Goal: Task Accomplishment & Management: Manage account settings

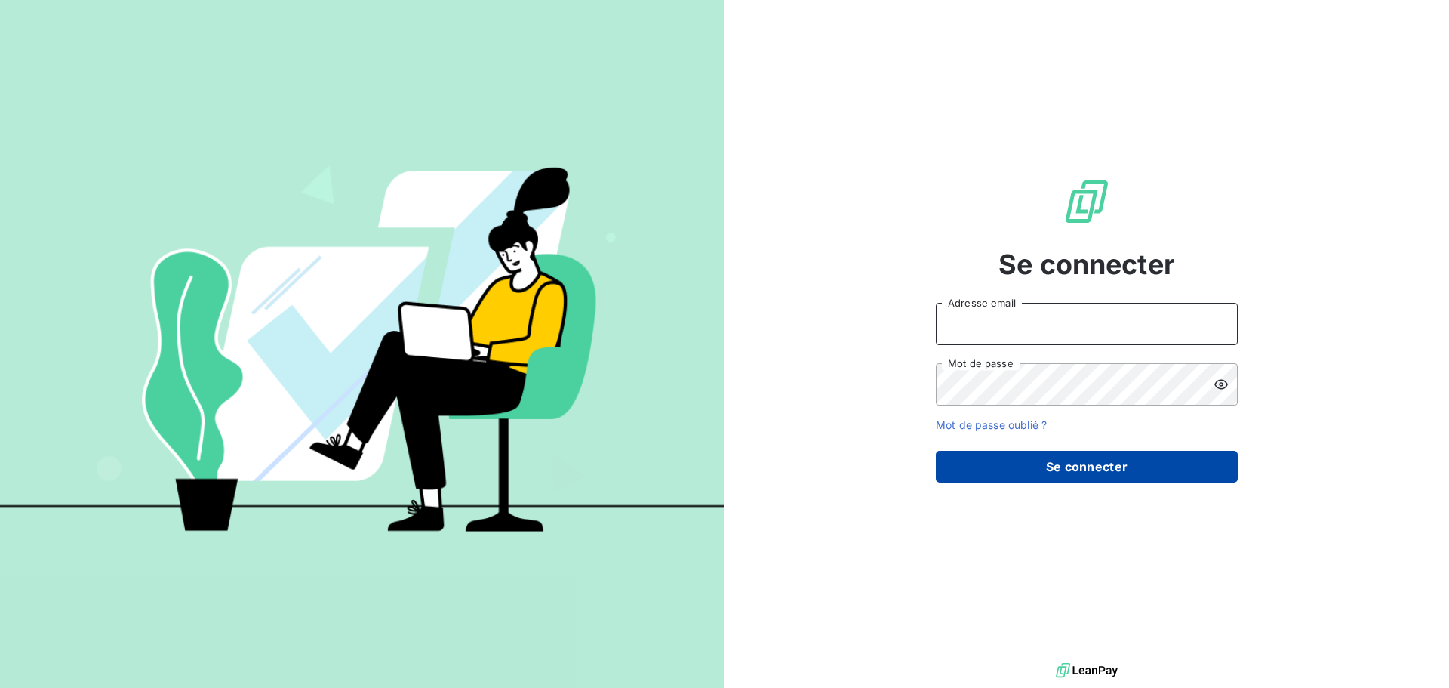
type input "[PERSON_NAME][EMAIL_ADDRESS][DOMAIN_NAME]"
click at [1042, 469] on button "Se connecter" at bounding box center [1087, 467] width 302 height 32
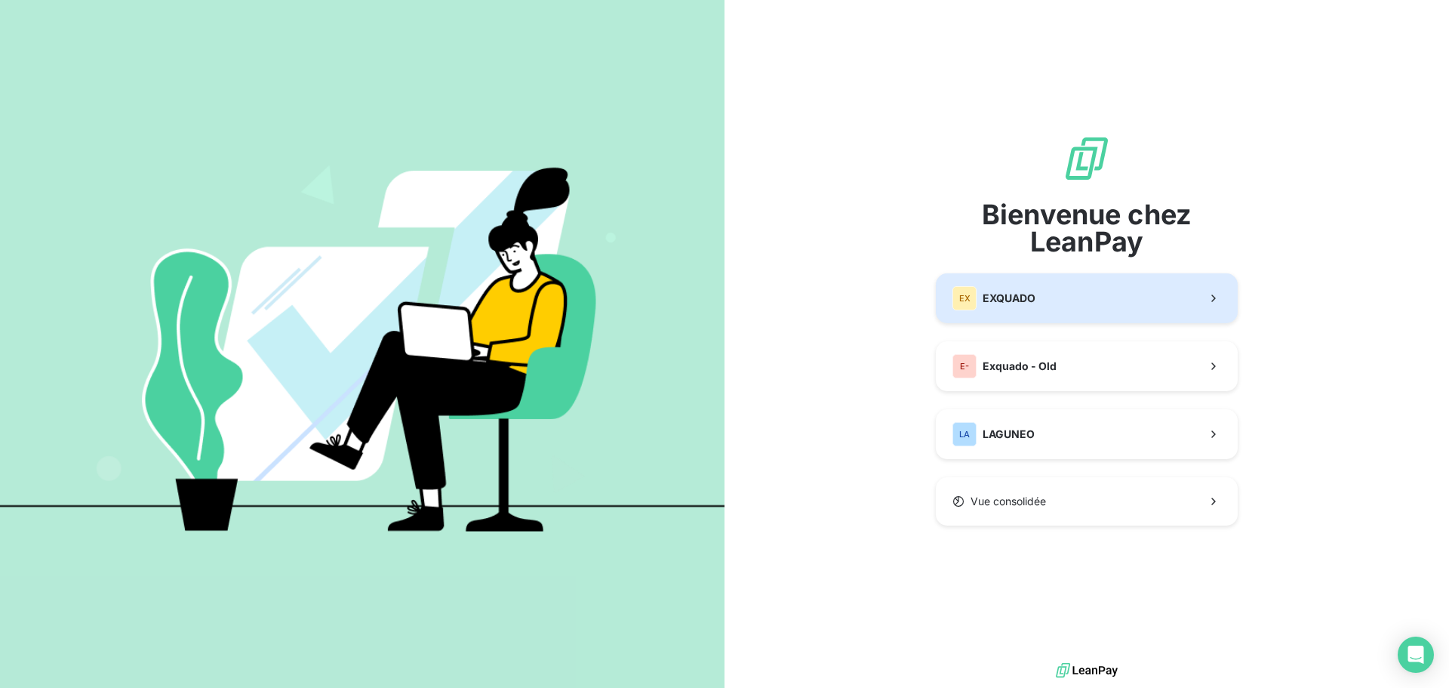
click at [1113, 295] on button "EX EXQUADO" at bounding box center [1087, 298] width 302 height 50
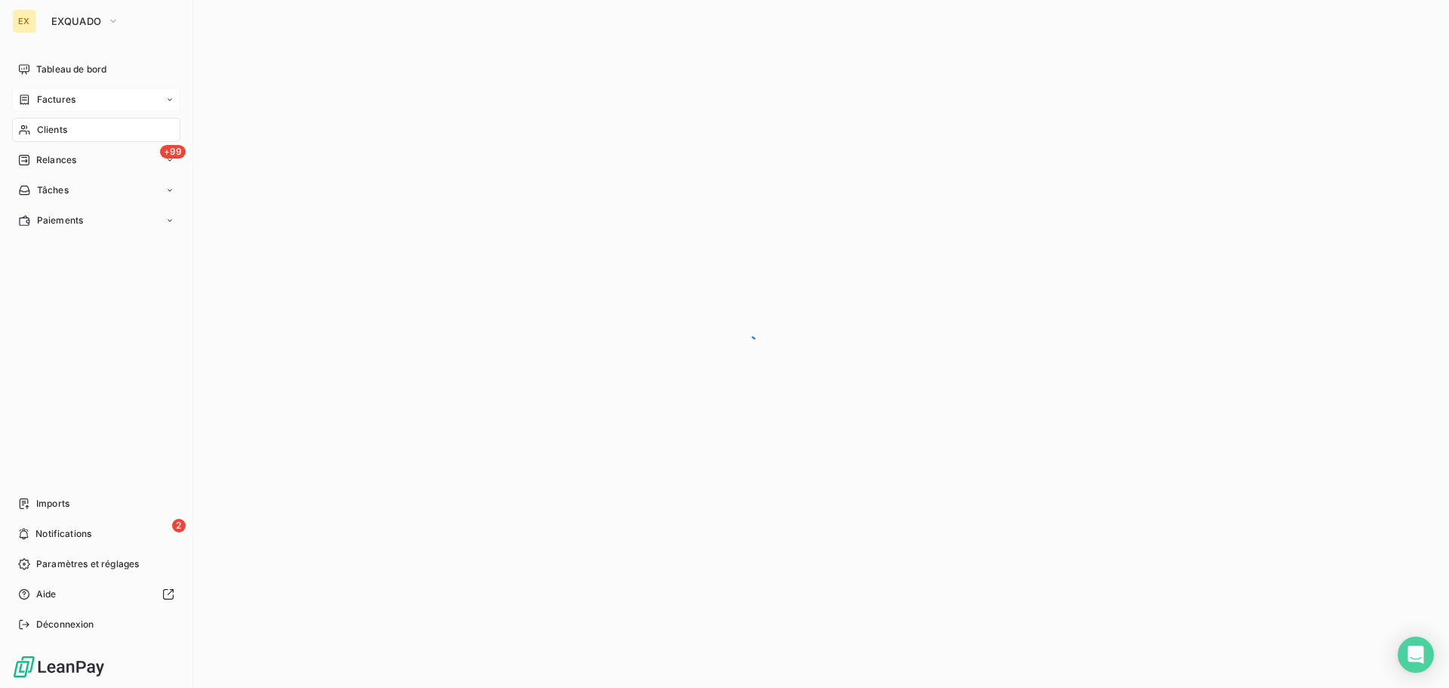
click at [29, 93] on div "Factures" at bounding box center [46, 100] width 57 height 14
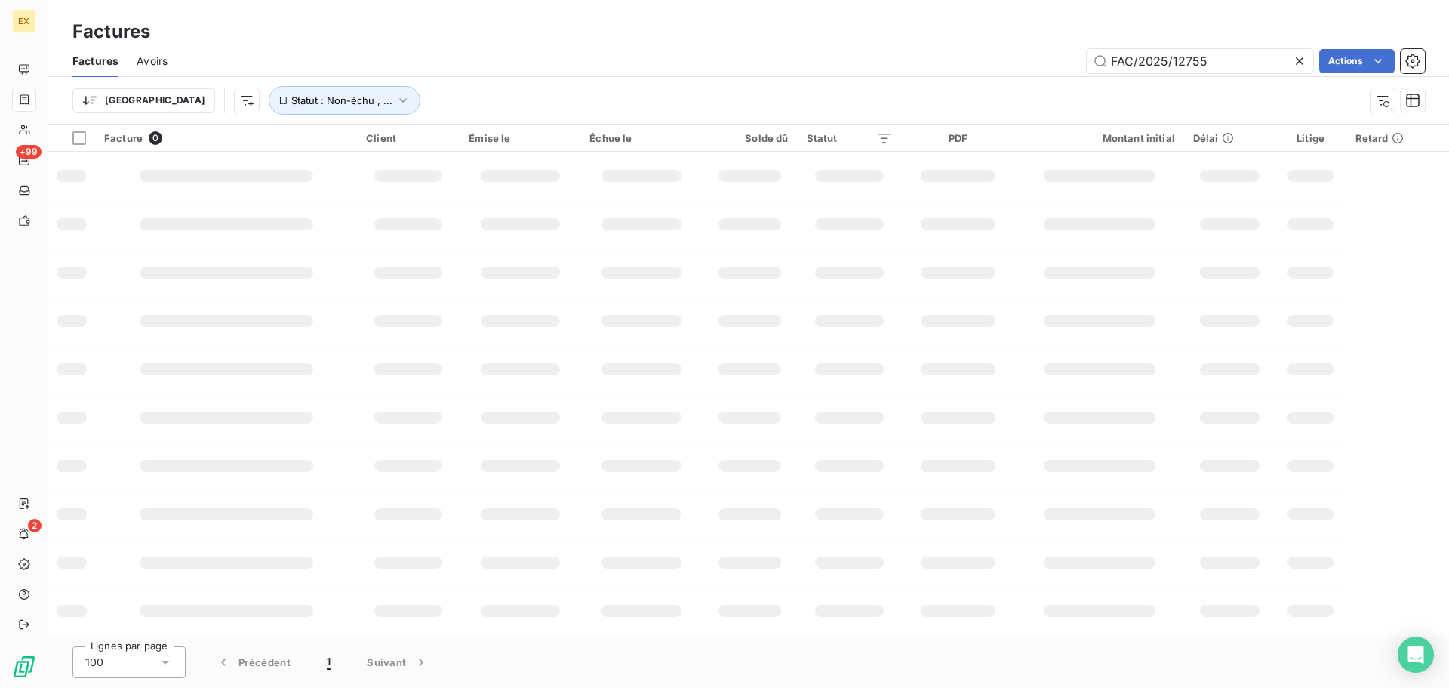
drag, startPoint x: 1219, startPoint y: 58, endPoint x: 984, endPoint y: 58, distance: 234.7
click at [984, 58] on div "FAC/2025/12755 Actions" at bounding box center [805, 61] width 1239 height 24
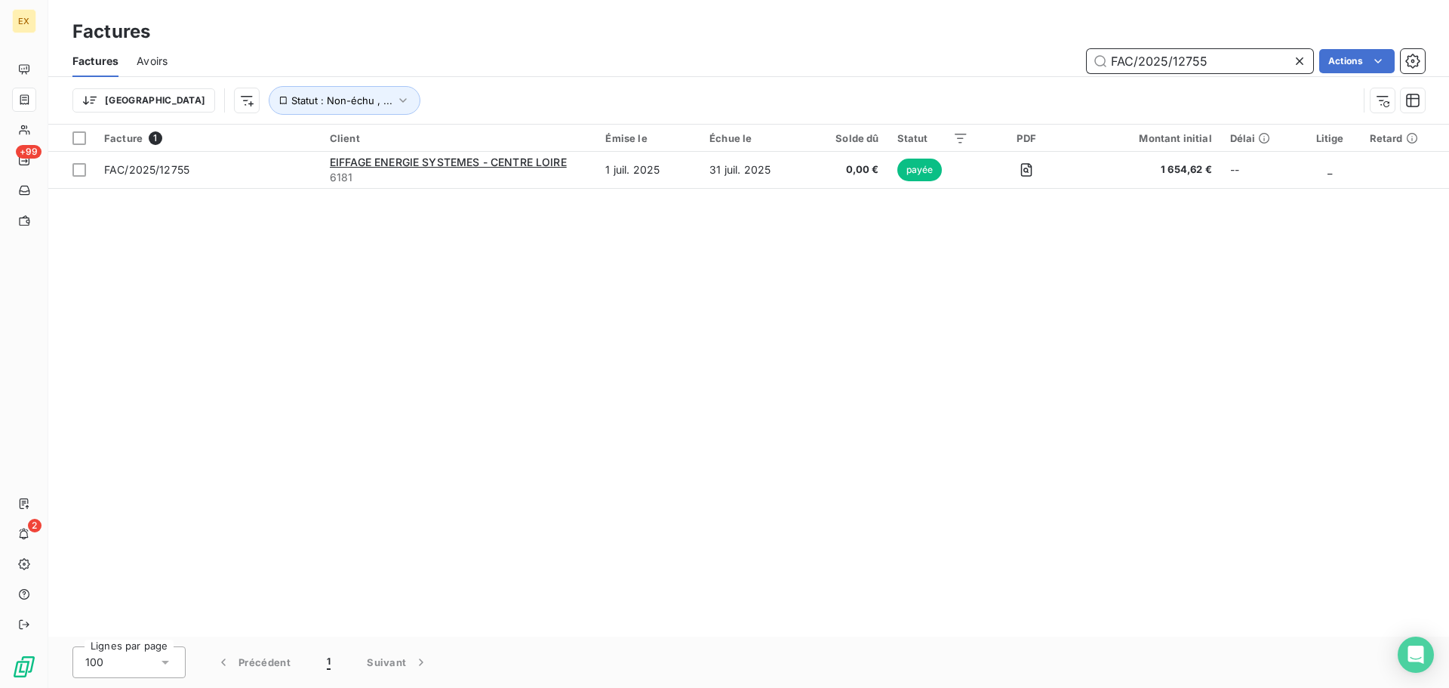
click at [1208, 60] on input "FAC/2025/12755" at bounding box center [1200, 61] width 226 height 24
drag, startPoint x: 1233, startPoint y: 50, endPoint x: 983, endPoint y: 89, distance: 253.6
click at [983, 89] on div "Factures Avoirs FAC/2025/12755 Actions Trier Statut : Non-échu , ..." at bounding box center [748, 84] width 1401 height 78
paste input "FAC/2025/11446"
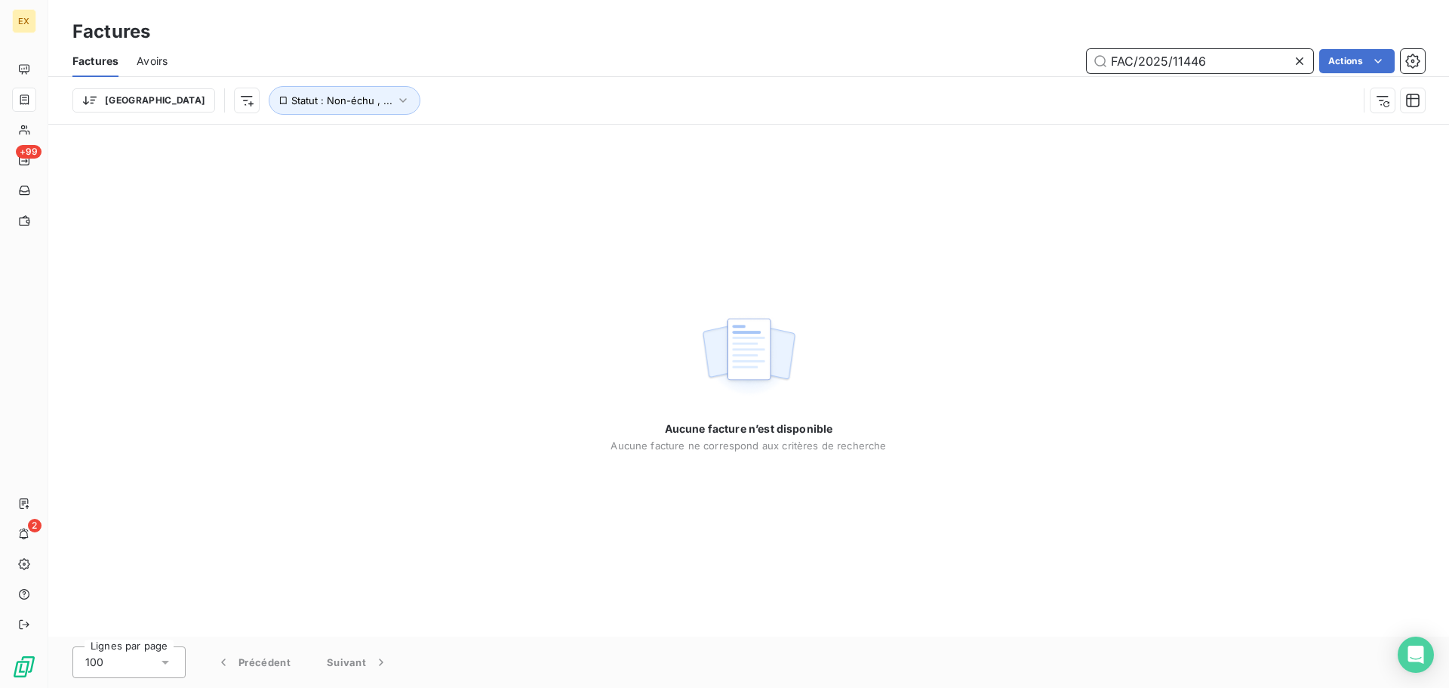
click at [1111, 65] on input "FAC/2025/11446" at bounding box center [1200, 61] width 226 height 24
click at [1116, 61] on input "FAC/2025/11446" at bounding box center [1200, 61] width 226 height 24
type input "FAC/2025/11446"
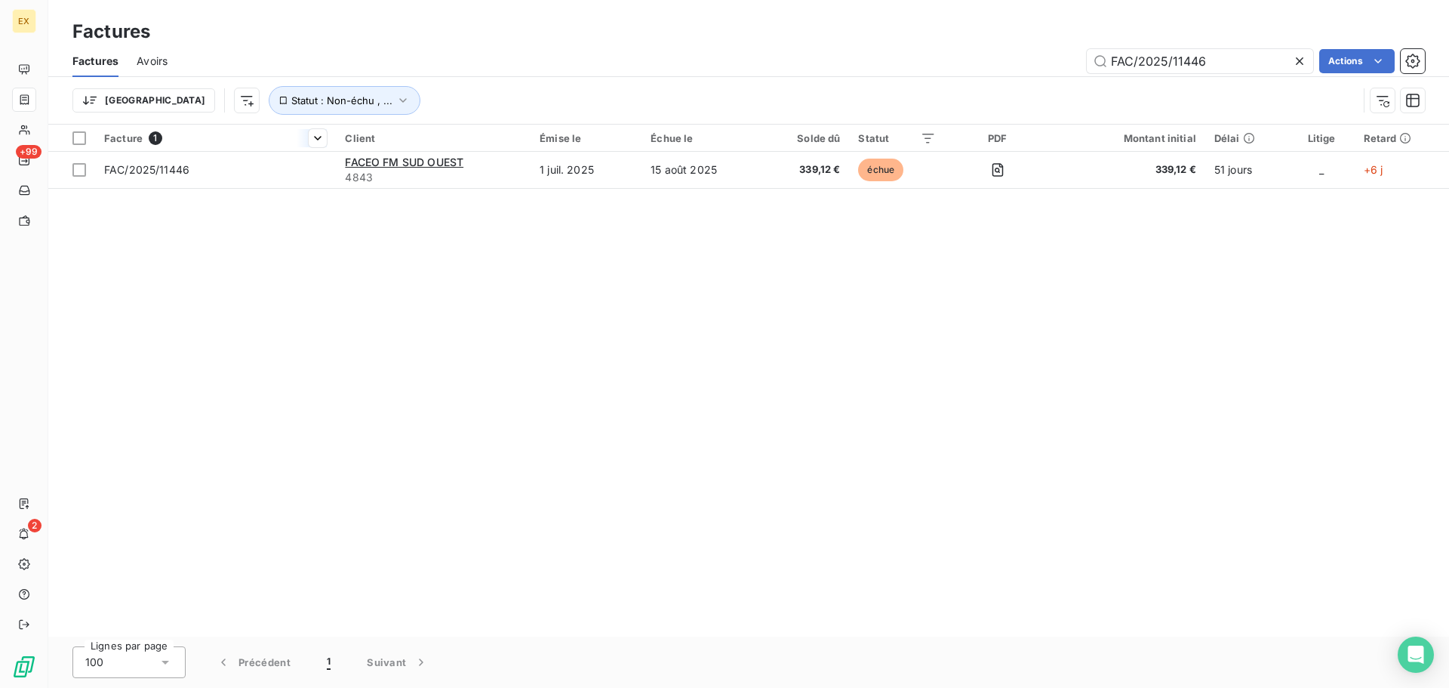
click at [284, 146] on th "Facture 1" at bounding box center [215, 138] width 241 height 27
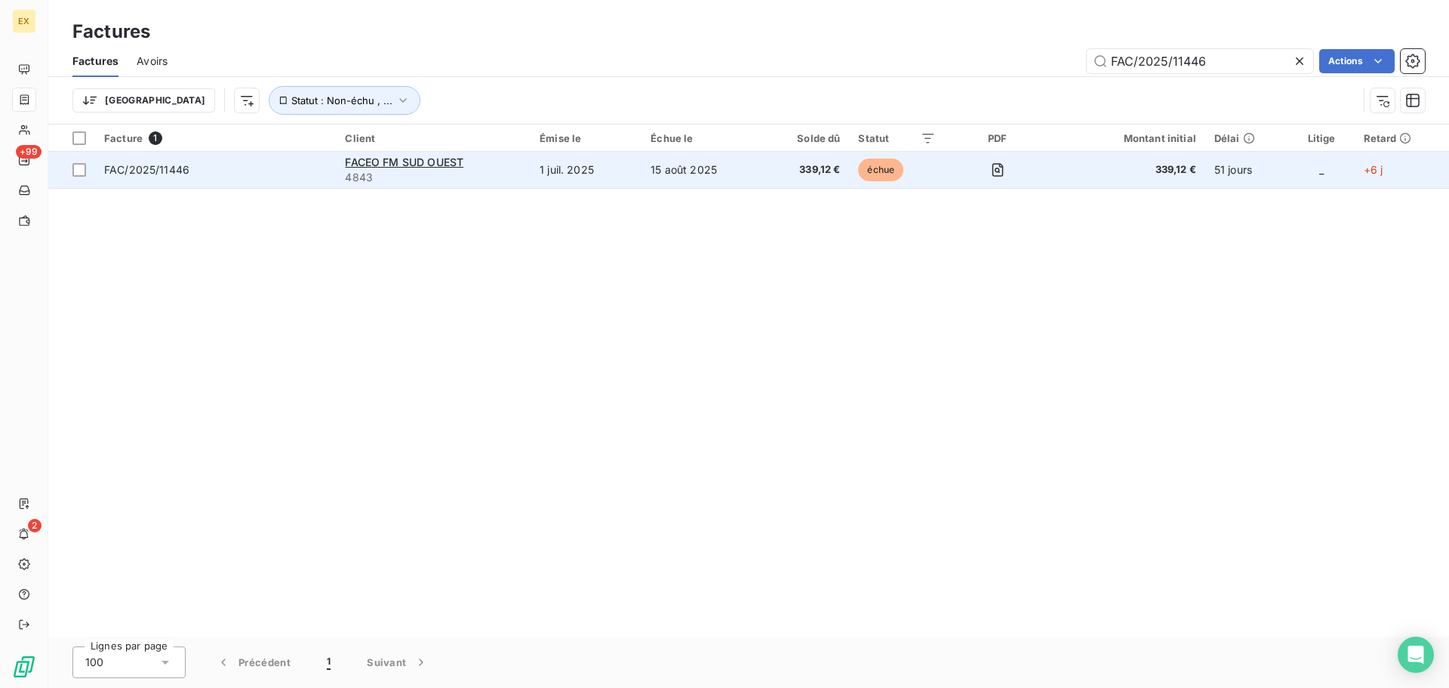
click at [286, 162] on span "FAC/2025/11446" at bounding box center [215, 169] width 223 height 15
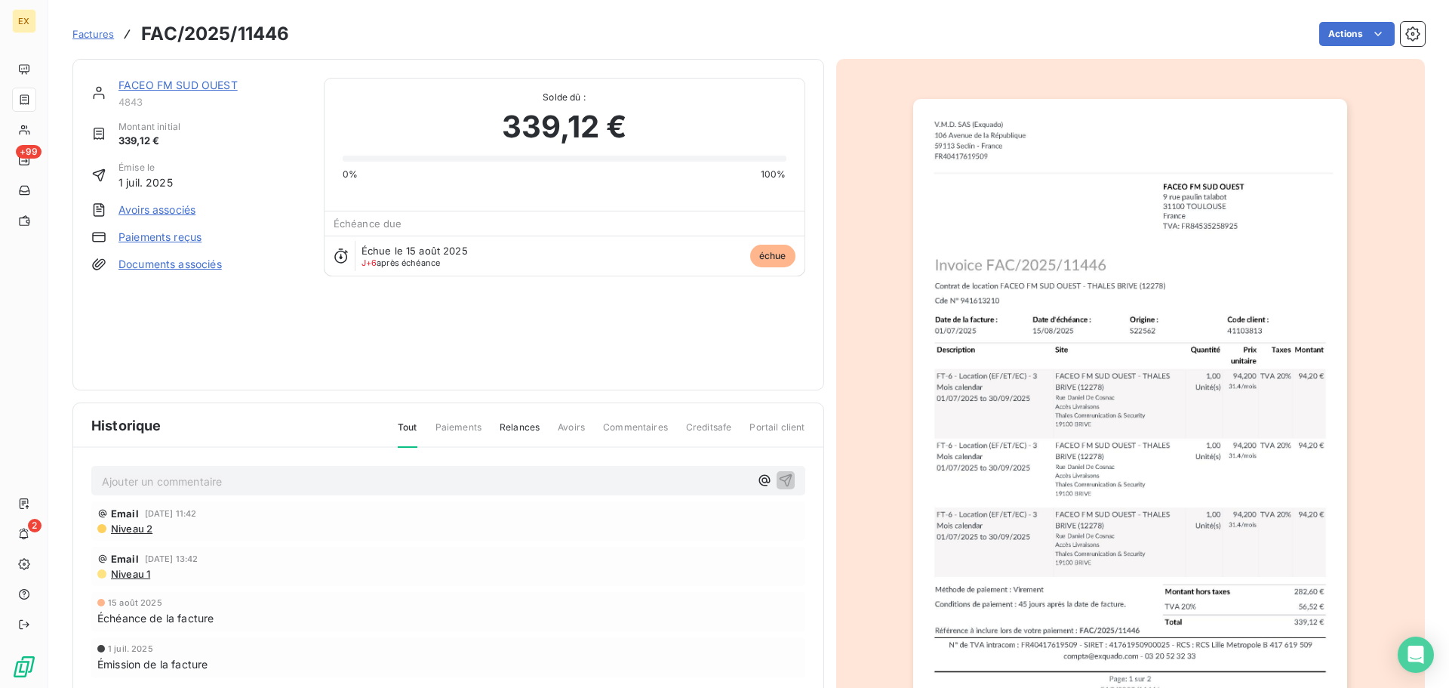
click at [189, 85] on link "FACEO FM SUD OUEST" at bounding box center [177, 84] width 119 height 13
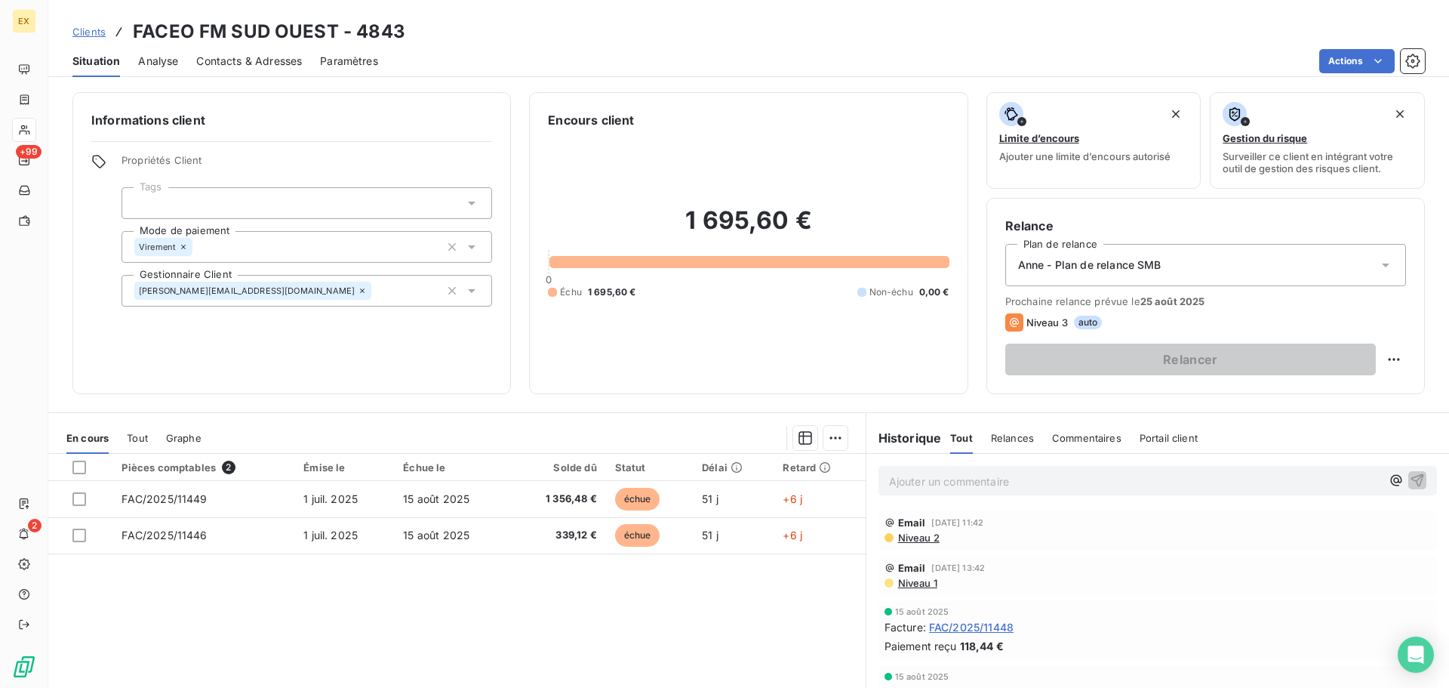
click at [232, 54] on span "Contacts & Adresses" at bounding box center [249, 61] width 106 height 15
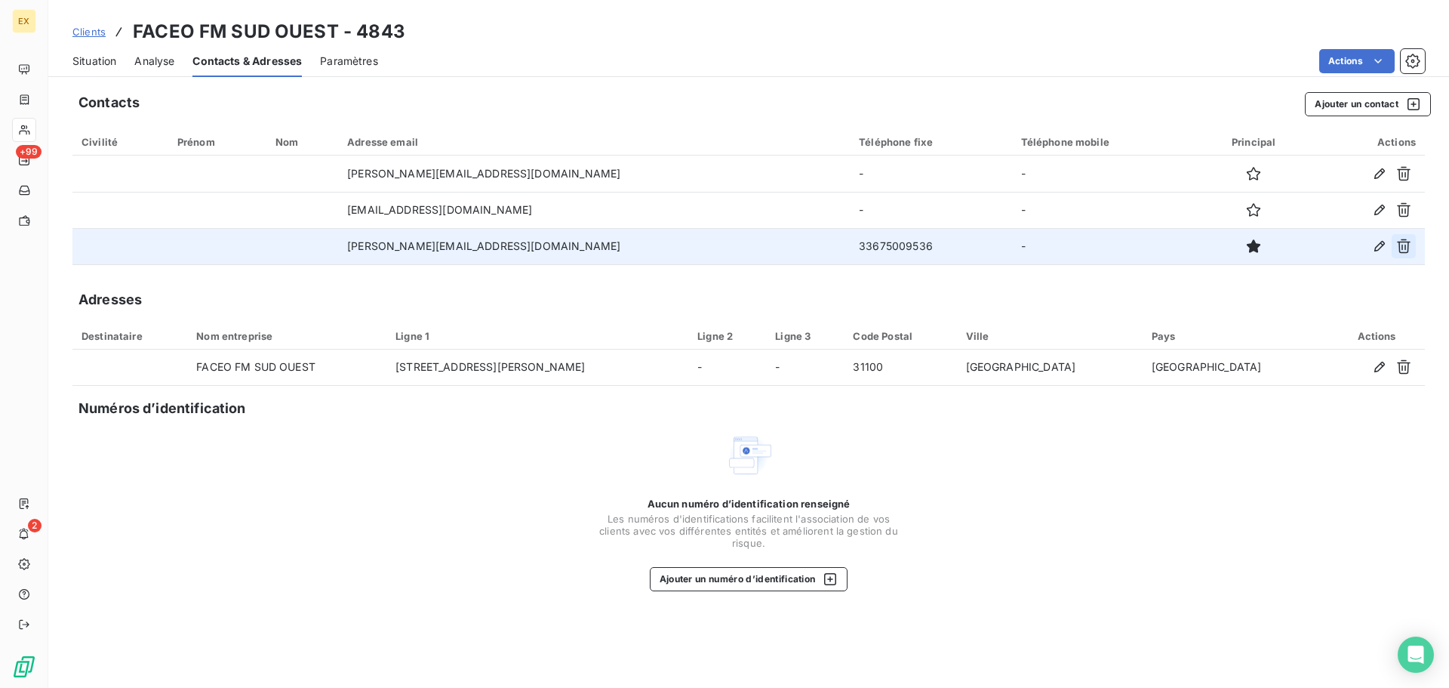
click at [1408, 244] on icon "button" at bounding box center [1404, 246] width 14 height 14
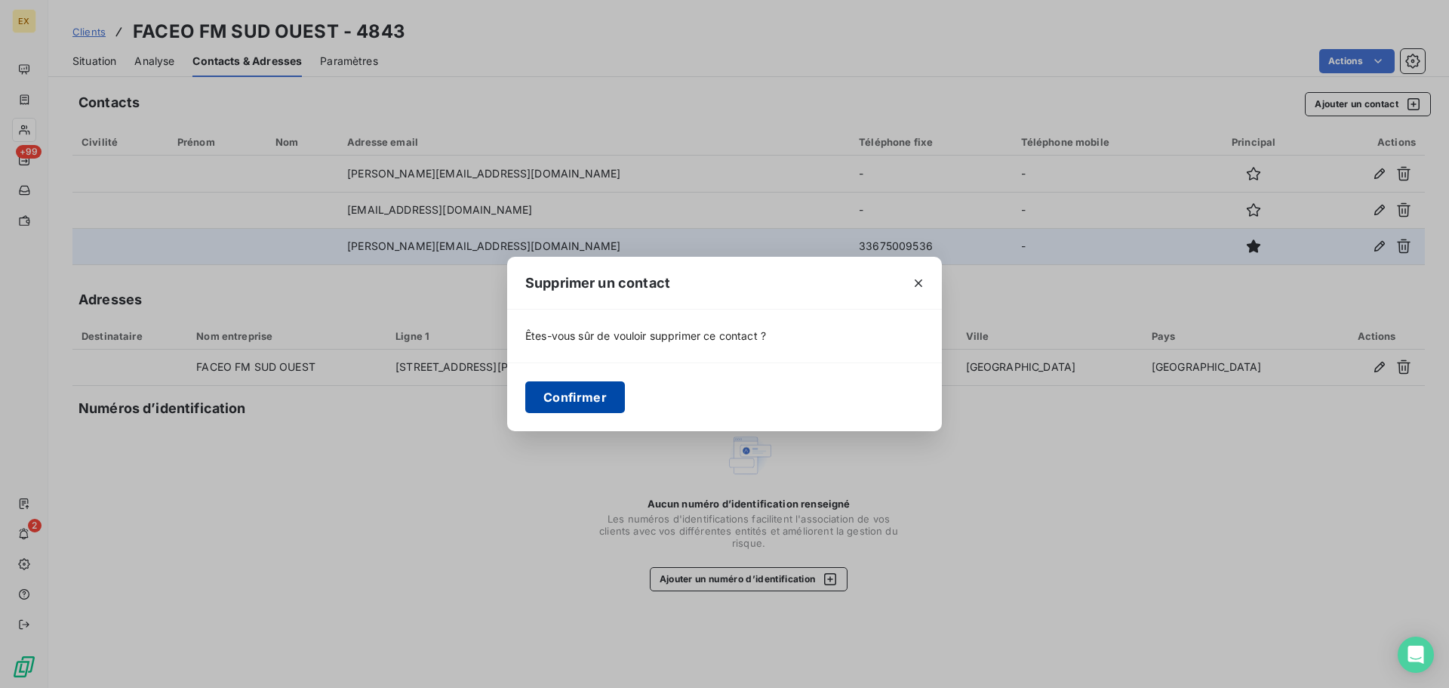
click at [592, 395] on button "Confirmer" at bounding box center [575, 397] width 100 height 32
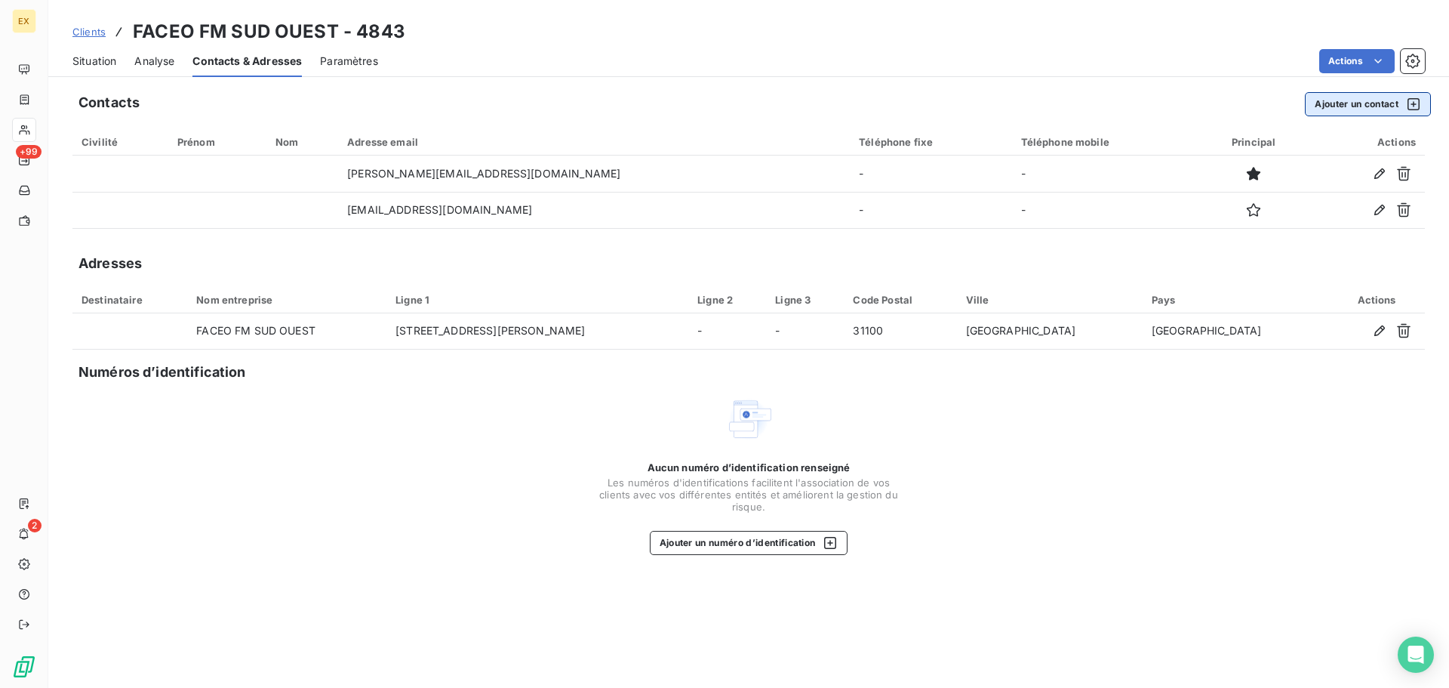
click at [1343, 96] on button "Ajouter un contact" at bounding box center [1368, 104] width 126 height 24
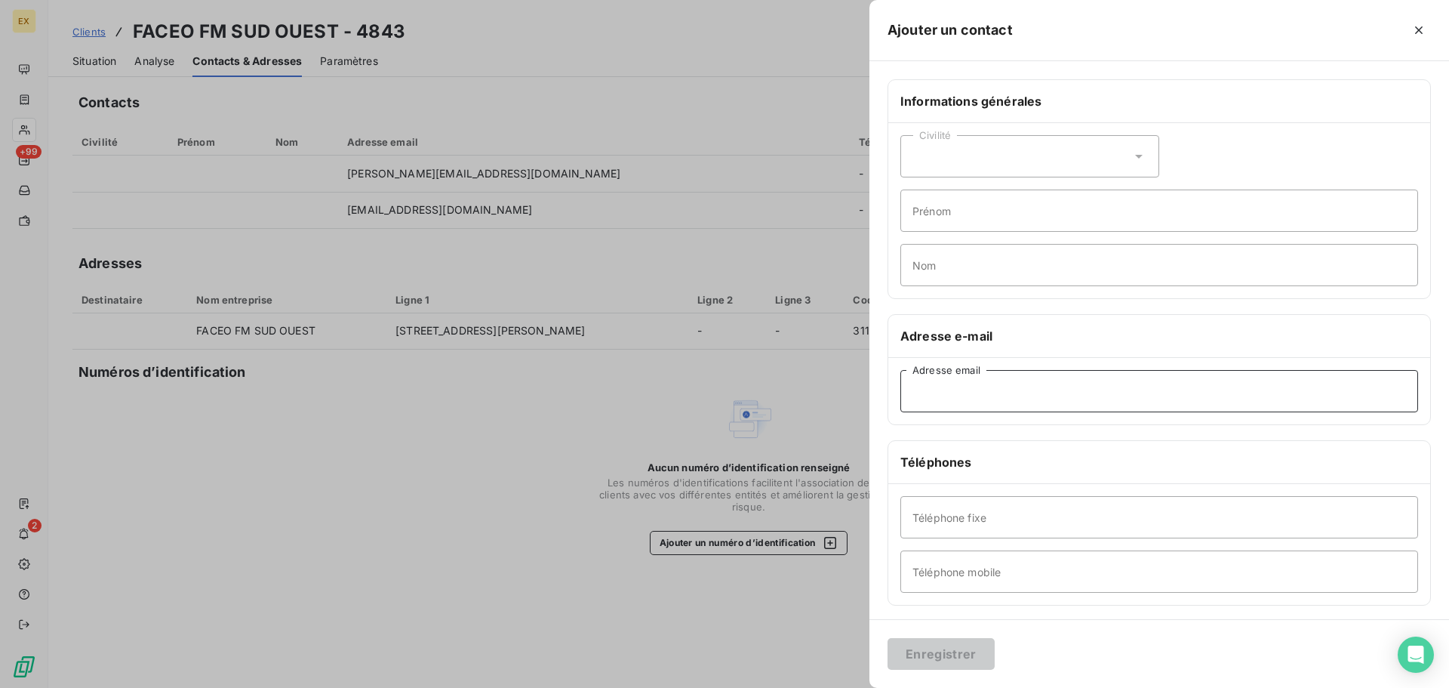
click at [931, 389] on input "Adresse email" at bounding box center [1159, 391] width 518 height 42
paste input "[PERSON_NAME][EMAIL_ADDRESS][DOMAIN_NAME]"
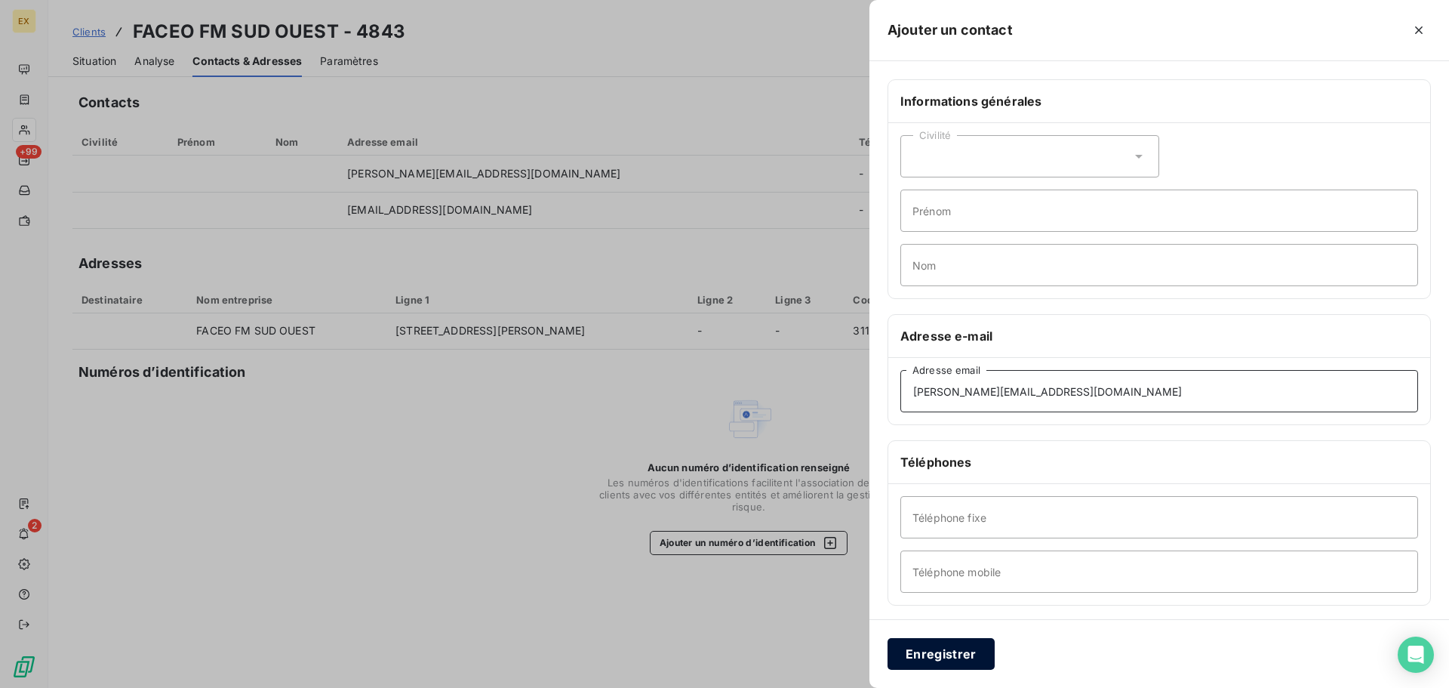
type input "[PERSON_NAME][EMAIL_ADDRESS][DOMAIN_NAME]"
click at [924, 653] on button "Enregistrer" at bounding box center [941, 654] width 107 height 32
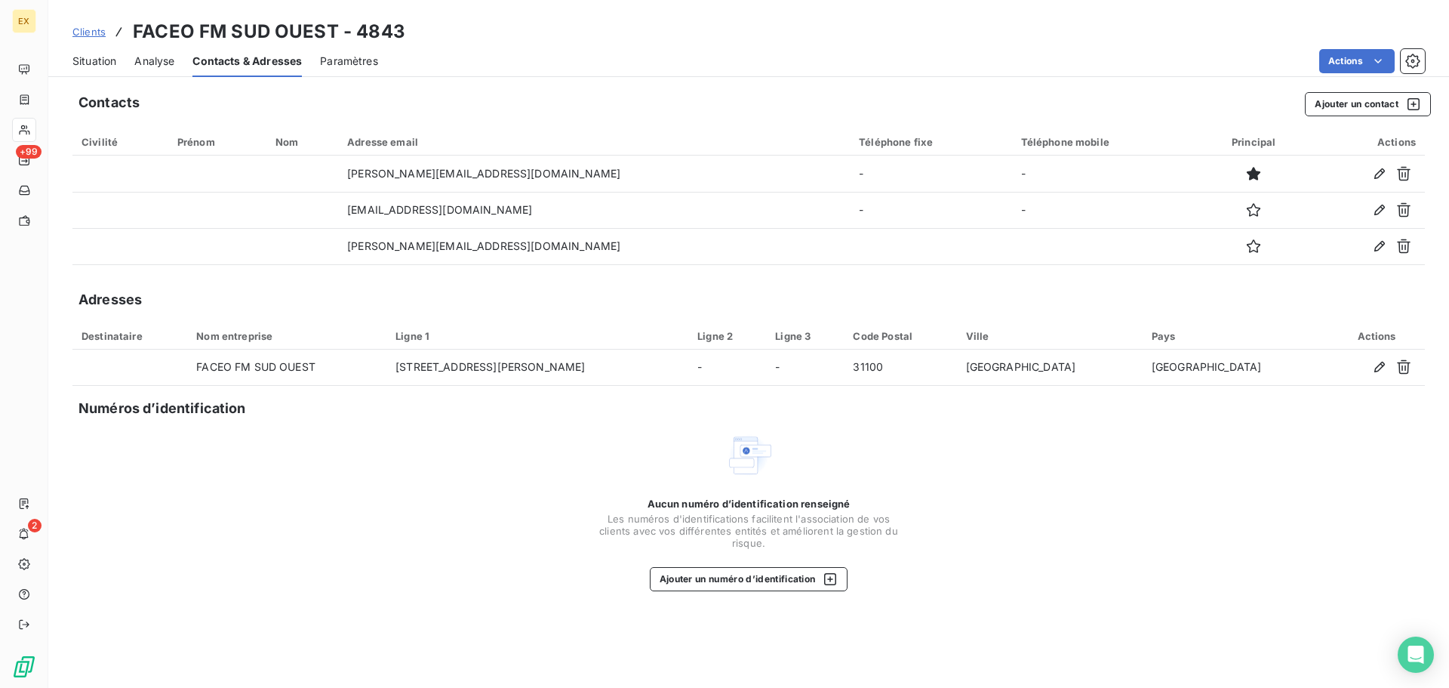
click at [98, 30] on span "Clients" at bounding box center [88, 32] width 33 height 12
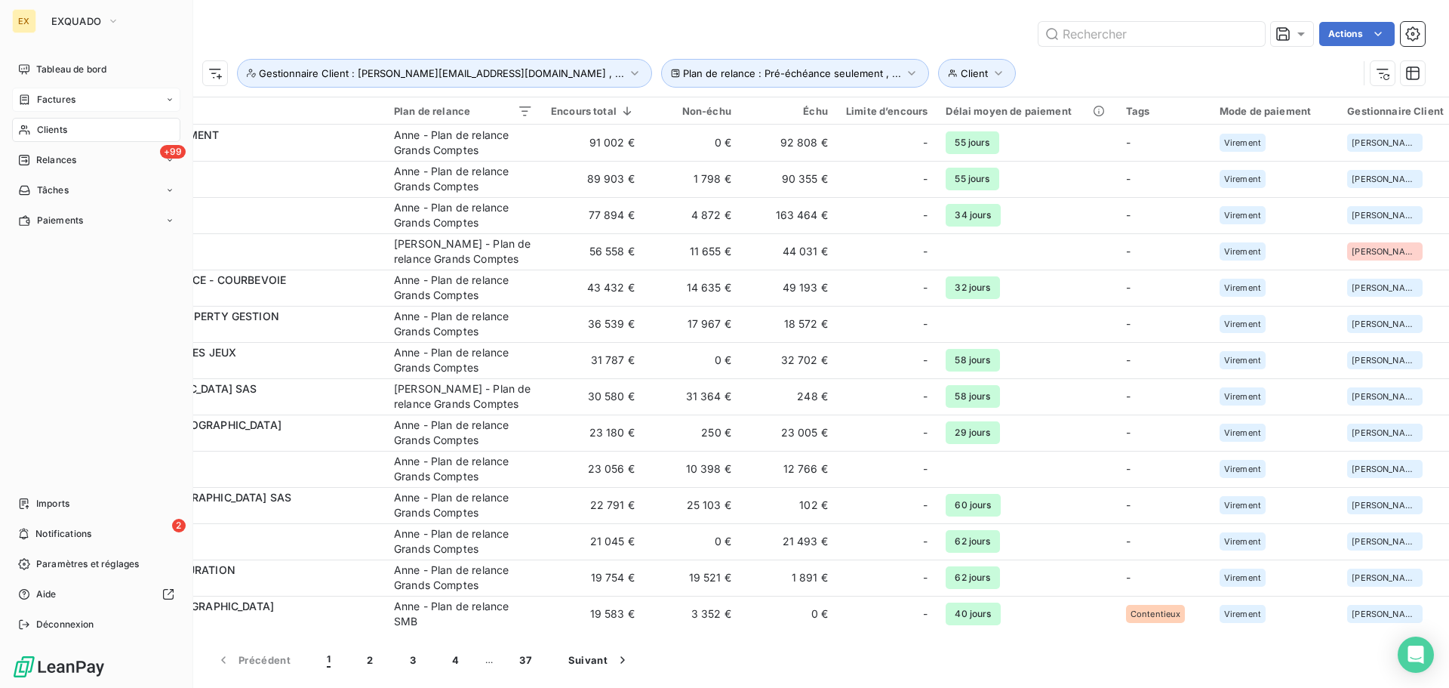
click at [30, 93] on div "Factures" at bounding box center [46, 100] width 57 height 14
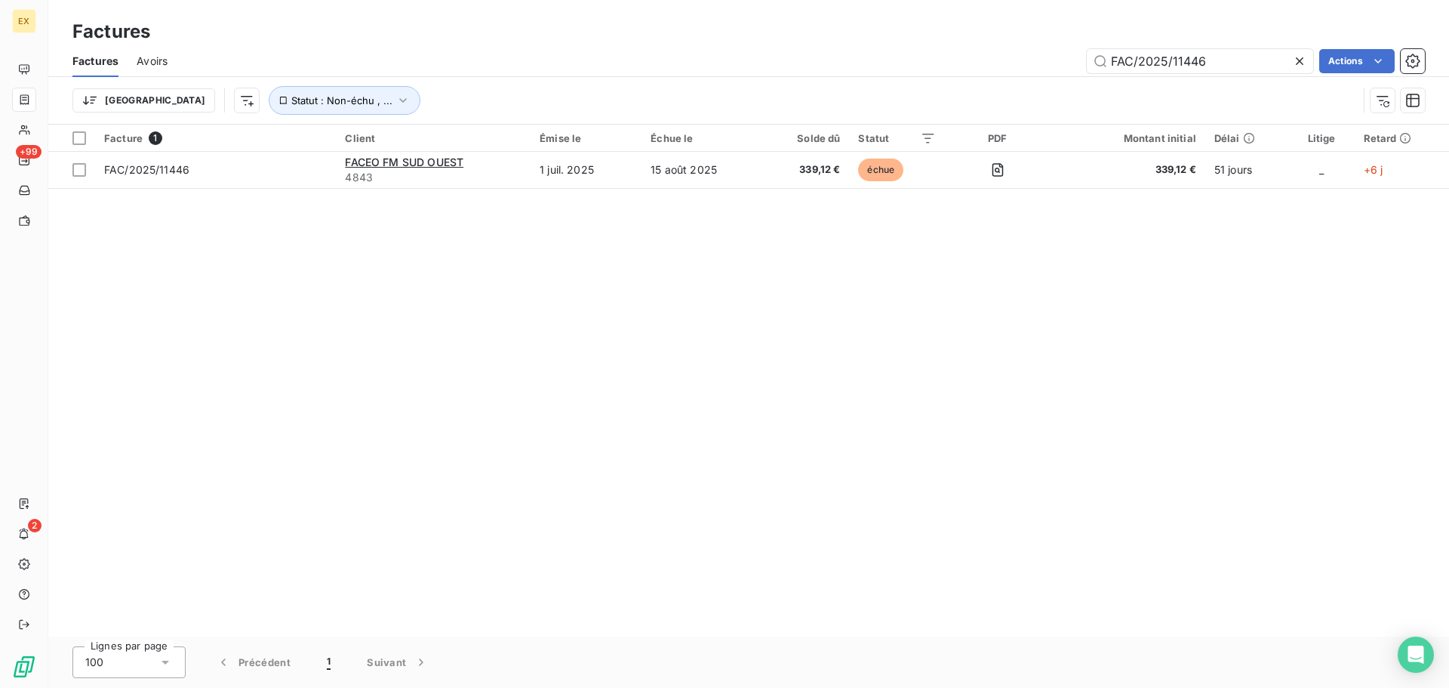
drag, startPoint x: 1147, startPoint y: 63, endPoint x: 883, endPoint y: 72, distance: 264.3
click at [890, 69] on div "FAC/2025/11446 Actions" at bounding box center [805, 61] width 1239 height 24
click at [1238, 69] on input "FAC/2025/11446" at bounding box center [1200, 61] width 226 height 24
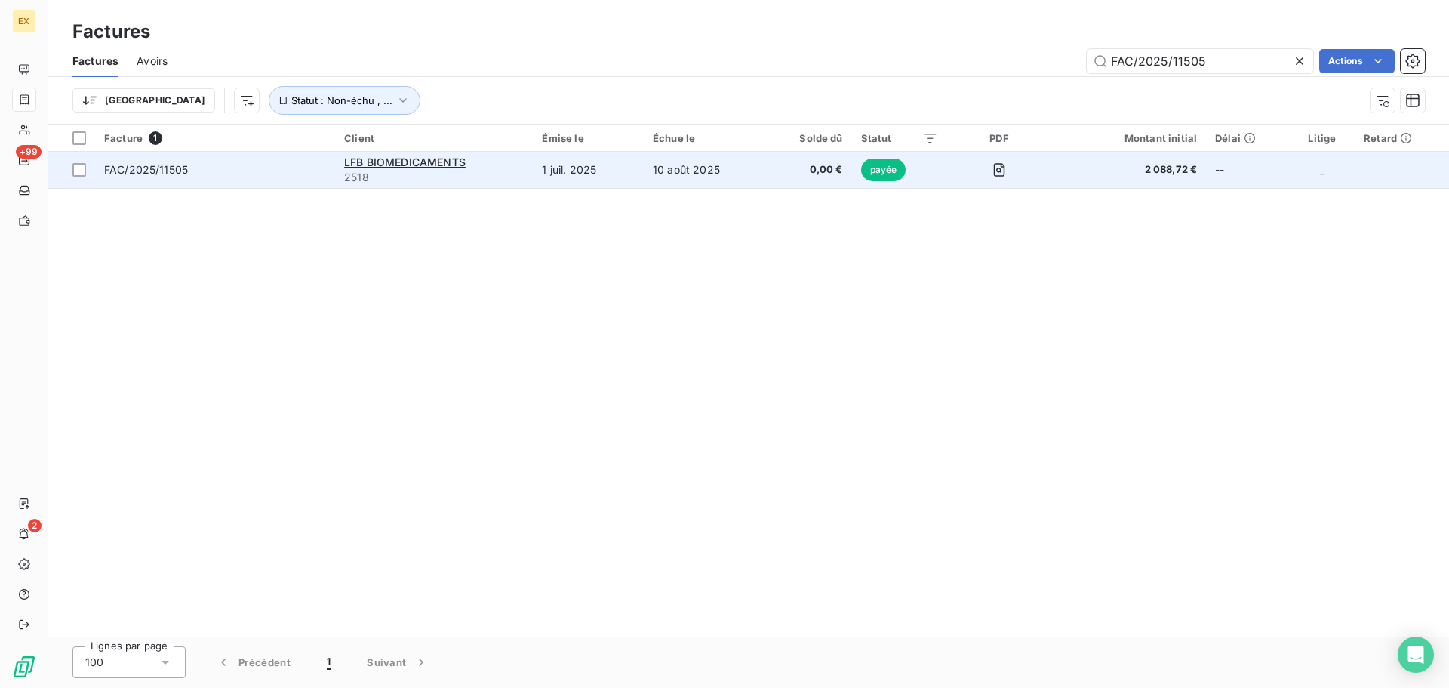
type input "FAC/2025/11505"
click at [202, 162] on span "FAC/2025/11505" at bounding box center [215, 169] width 222 height 15
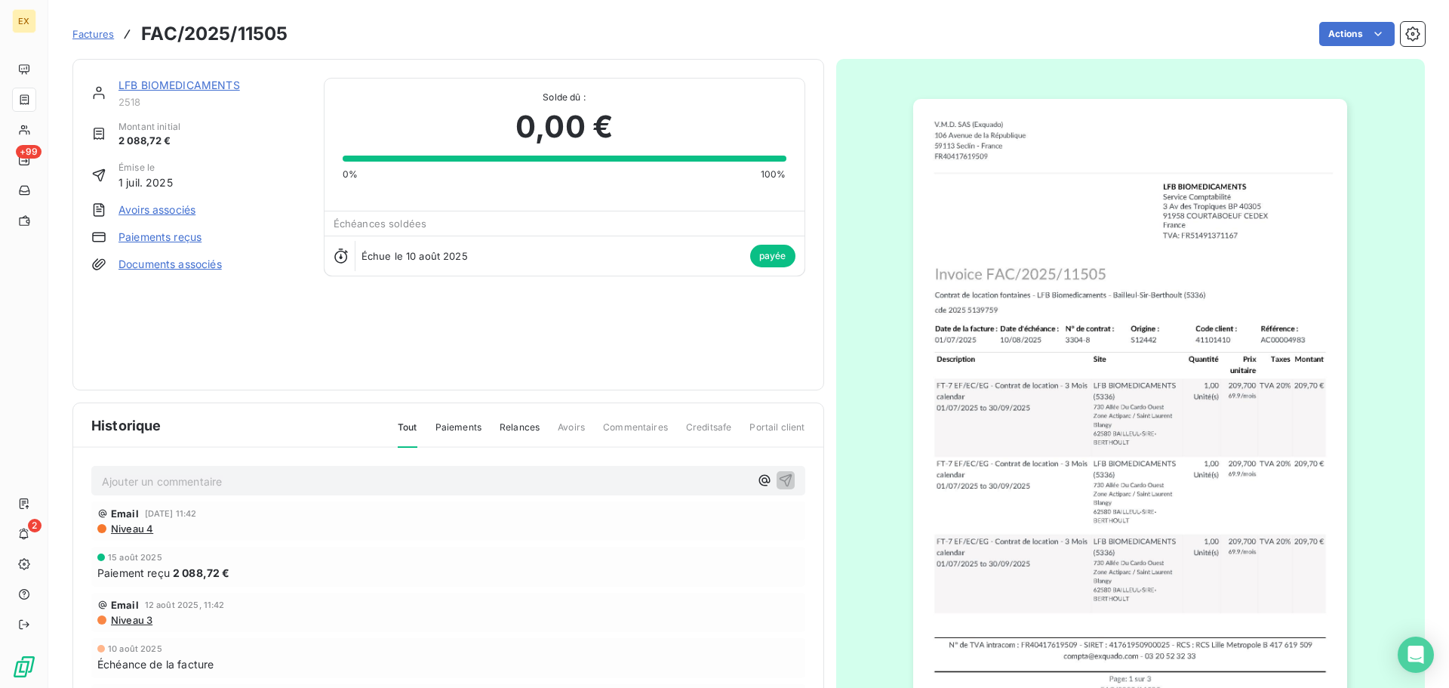
click at [141, 526] on span "Niveau 4" at bounding box center [131, 528] width 44 height 12
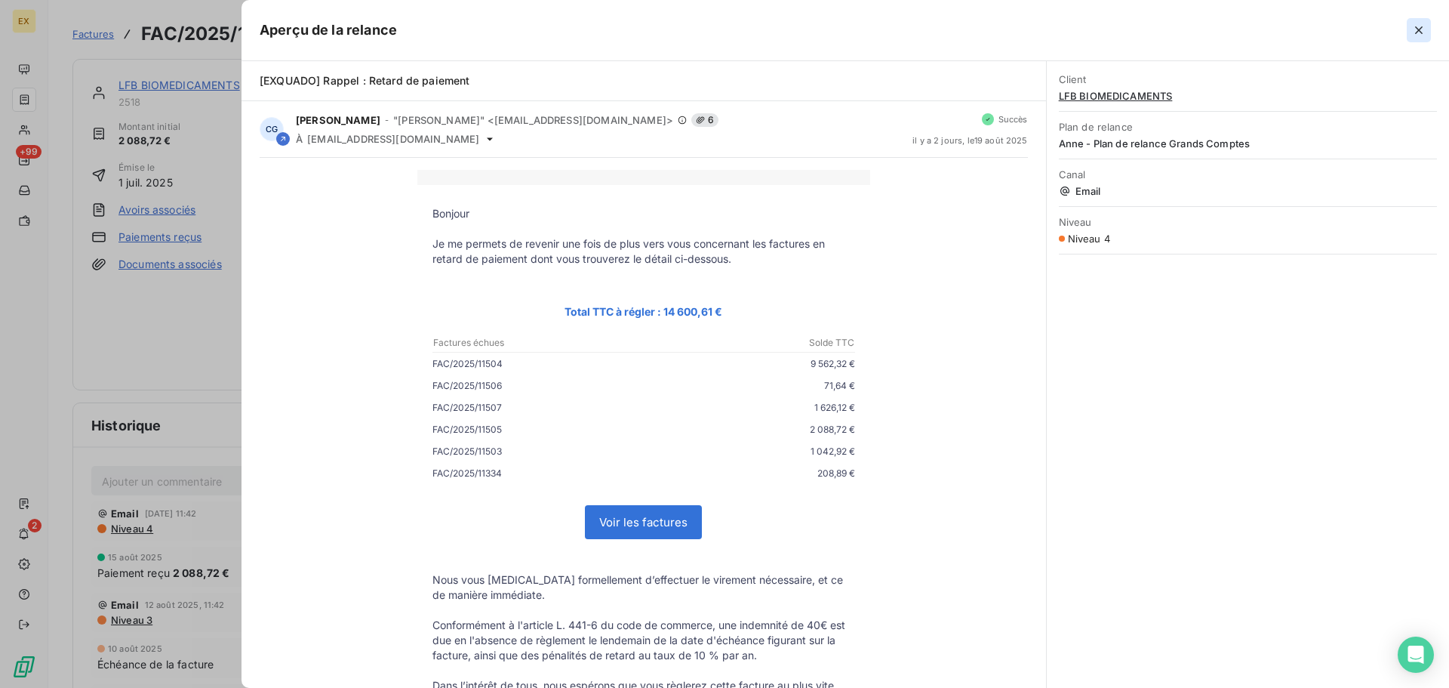
click at [1422, 24] on icon "button" at bounding box center [1418, 30] width 15 height 15
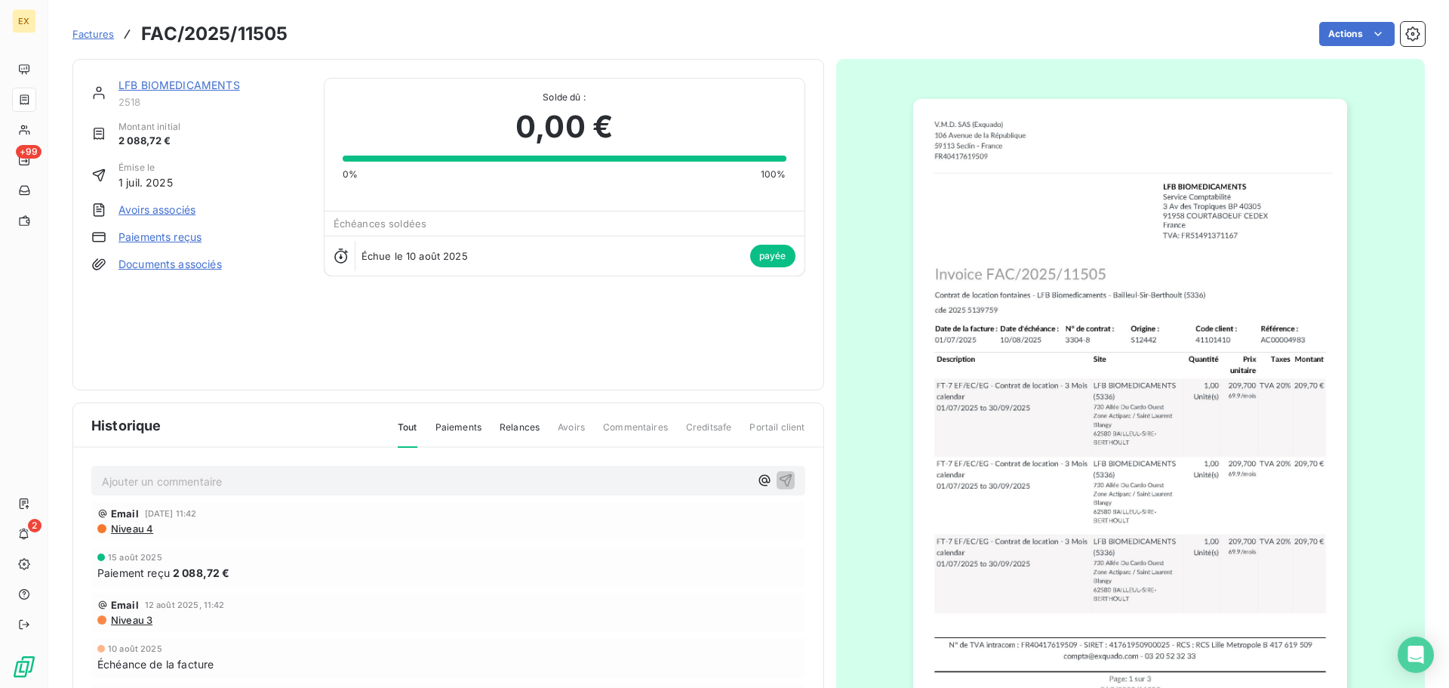
click at [206, 75] on div "LFB BIOMEDICAMENTS 2518 Montant initial 2 088,72 € Émise le [DATE] Avoirs assoc…" at bounding box center [448, 224] width 752 height 331
click at [196, 79] on link "LFB BIOMEDICAMENTS" at bounding box center [179, 84] width 122 height 13
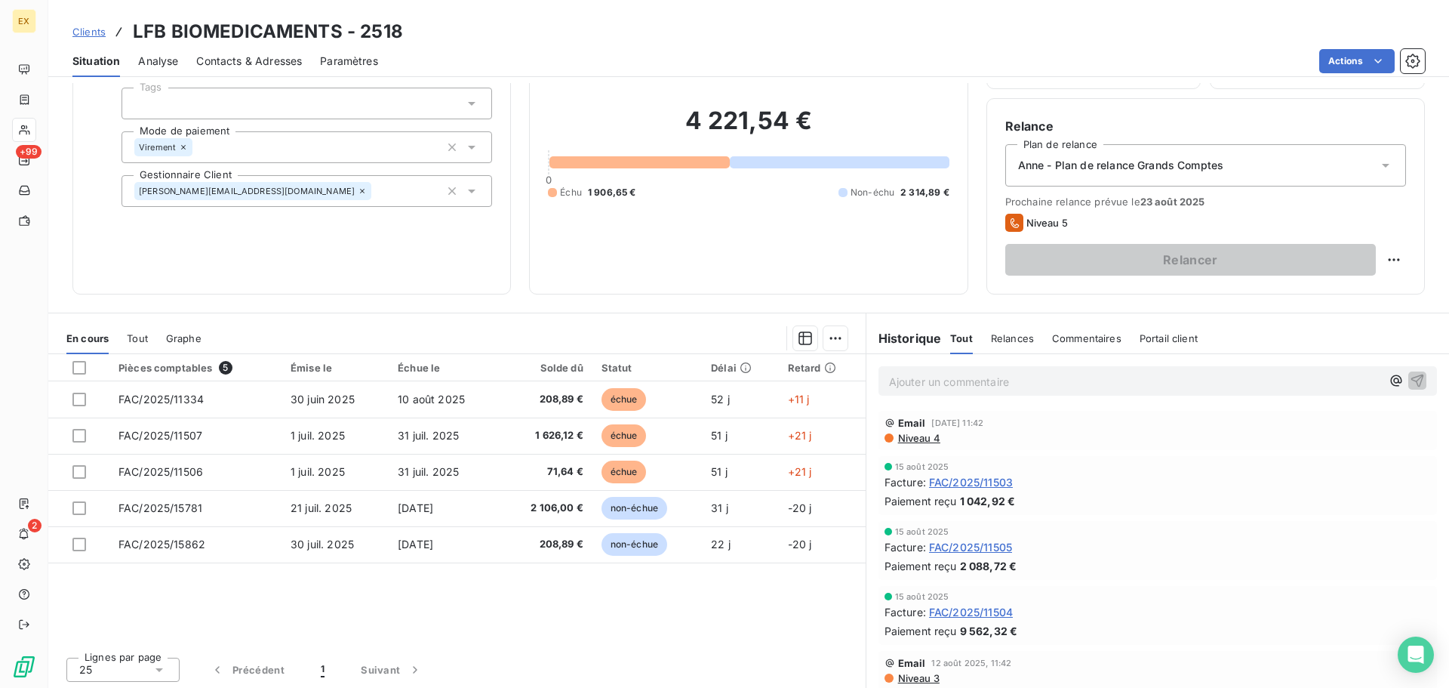
scroll to position [102, 0]
